Goal: Information Seeking & Learning: Learn about a topic

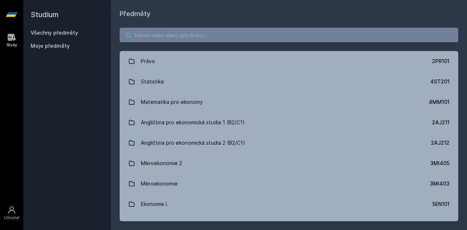
click at [160, 32] on input "search" at bounding box center [289, 35] width 338 height 15
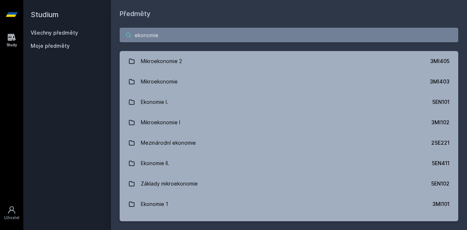
drag, startPoint x: 186, startPoint y: 35, endPoint x: 86, endPoint y: 42, distance: 100.9
click at [86, 42] on div "Studium Všechny předměty Moje předměty Předměty ekonomie Mikroekonomie 2 3MI405…" at bounding box center [244, 115] width 443 height 230
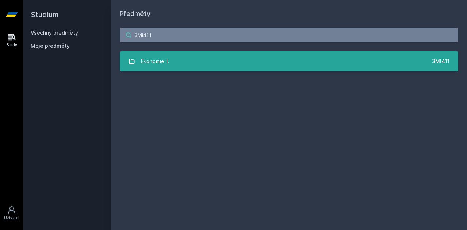
type input "3MI411"
click at [169, 70] on link "Ekonomie II. 3MI411" at bounding box center [289, 61] width 338 height 20
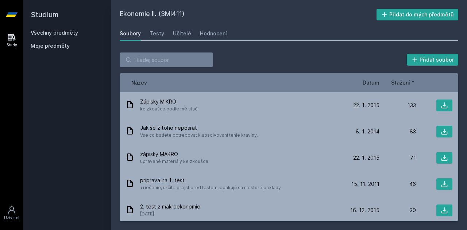
click at [372, 84] on span "Datum" at bounding box center [370, 83] width 17 height 8
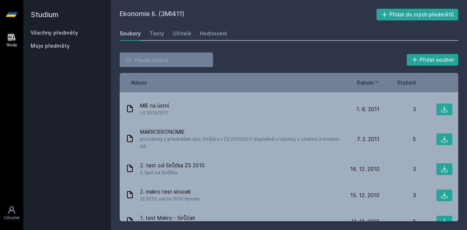
scroll to position [390, 0]
click at [157, 59] on input "search" at bounding box center [166, 60] width 93 height 15
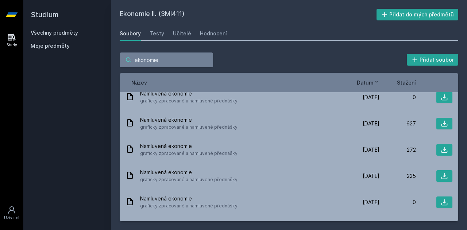
type input "ekonomie"
click at [63, 35] on link "Všechny předměty" at bounding box center [54, 33] width 47 height 6
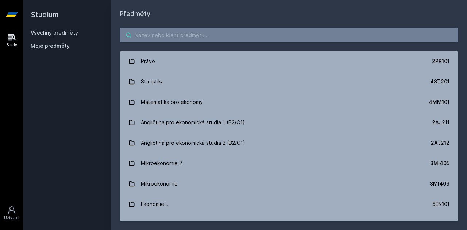
click at [166, 36] on input "search" at bounding box center [289, 35] width 338 height 15
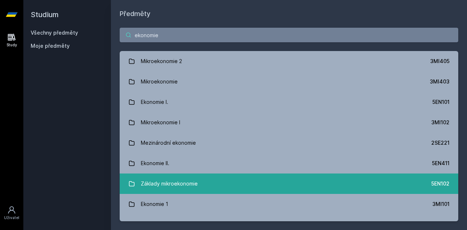
scroll to position [27, 0]
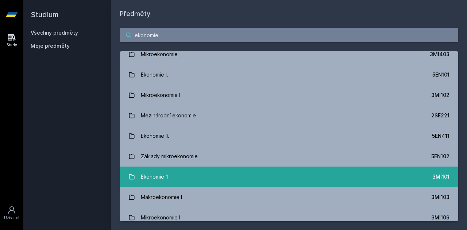
type input "ekonomie"
click at [199, 179] on link "Ekonomie 1 3MI101" at bounding box center [289, 177] width 338 height 20
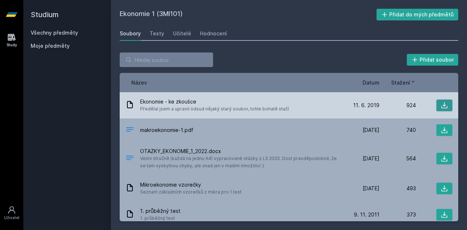
click at [443, 104] on icon at bounding box center [444, 105] width 7 height 7
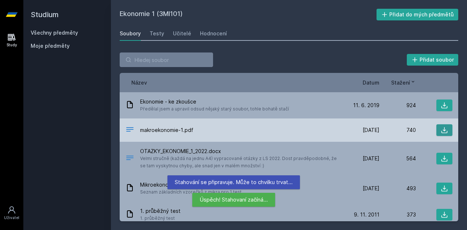
click at [441, 132] on icon at bounding box center [444, 130] width 7 height 7
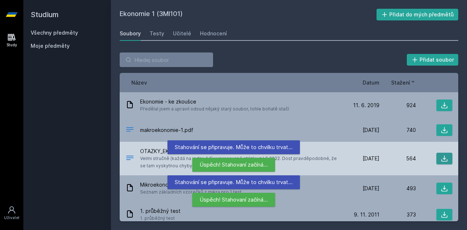
click at [441, 157] on icon at bounding box center [444, 158] width 7 height 7
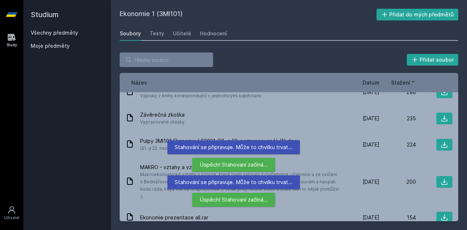
scroll to position [164, 0]
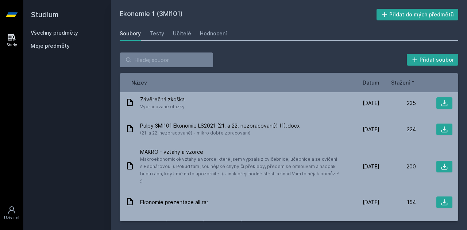
click at [375, 81] on span "Datum" at bounding box center [370, 83] width 17 height 8
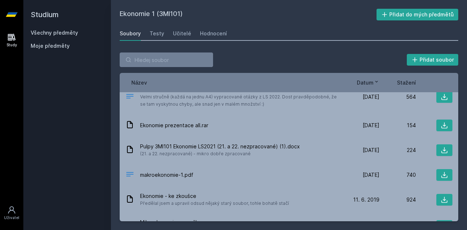
scroll to position [0, 0]
